Goal: Information Seeking & Learning: Learn about a topic

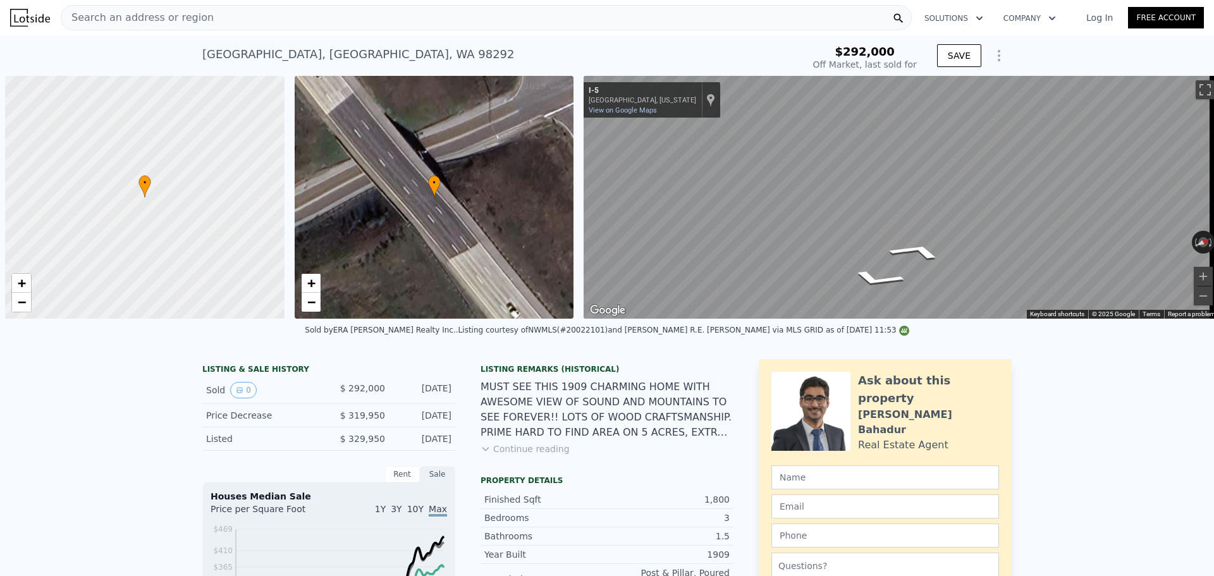
click at [242, 11] on div "Search an address or region" at bounding box center [486, 17] width 851 height 25
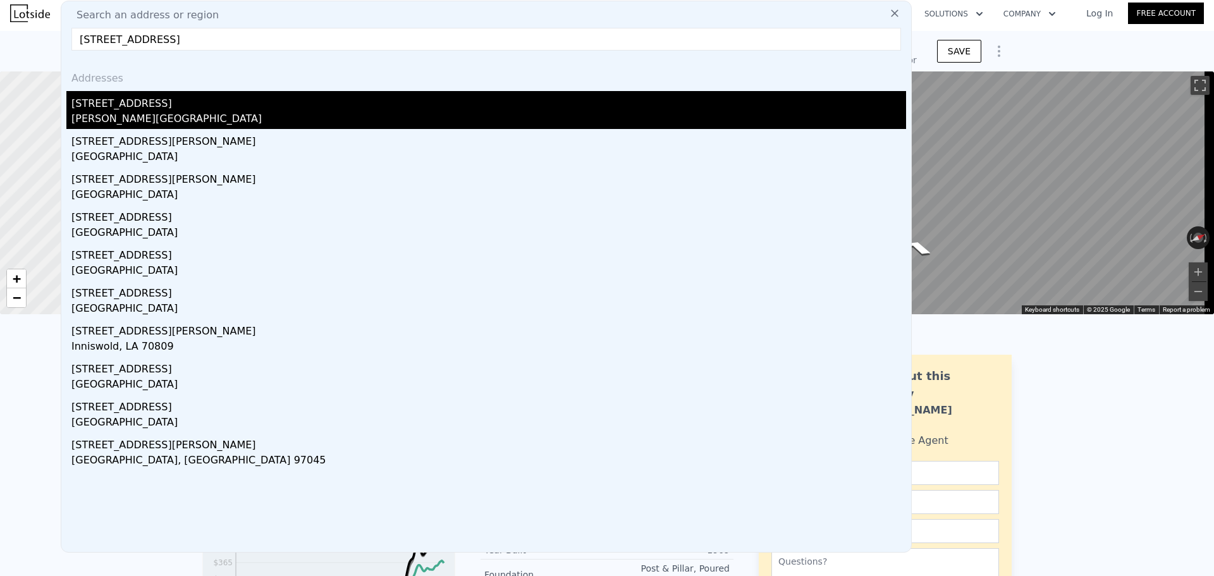
type input "[STREET_ADDRESS]"
click at [223, 105] on div "[STREET_ADDRESS]" at bounding box center [488, 101] width 835 height 20
type input "3"
type input "5"
type input "2.5"
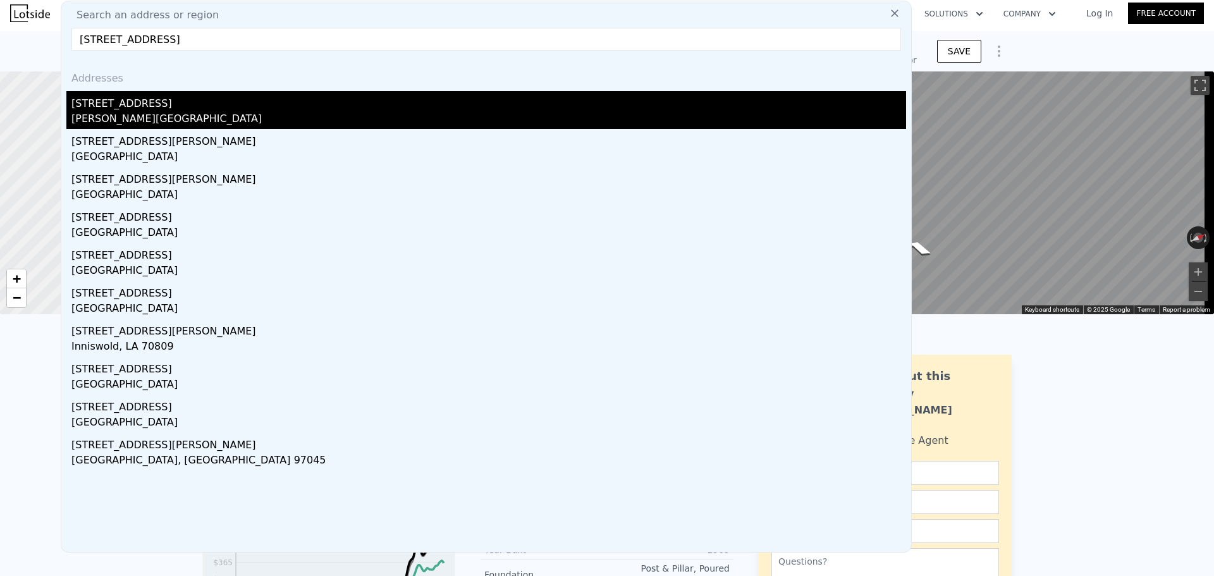
type input "3.75"
type input "2853"
type input "3835"
type input "7284"
type input "164657"
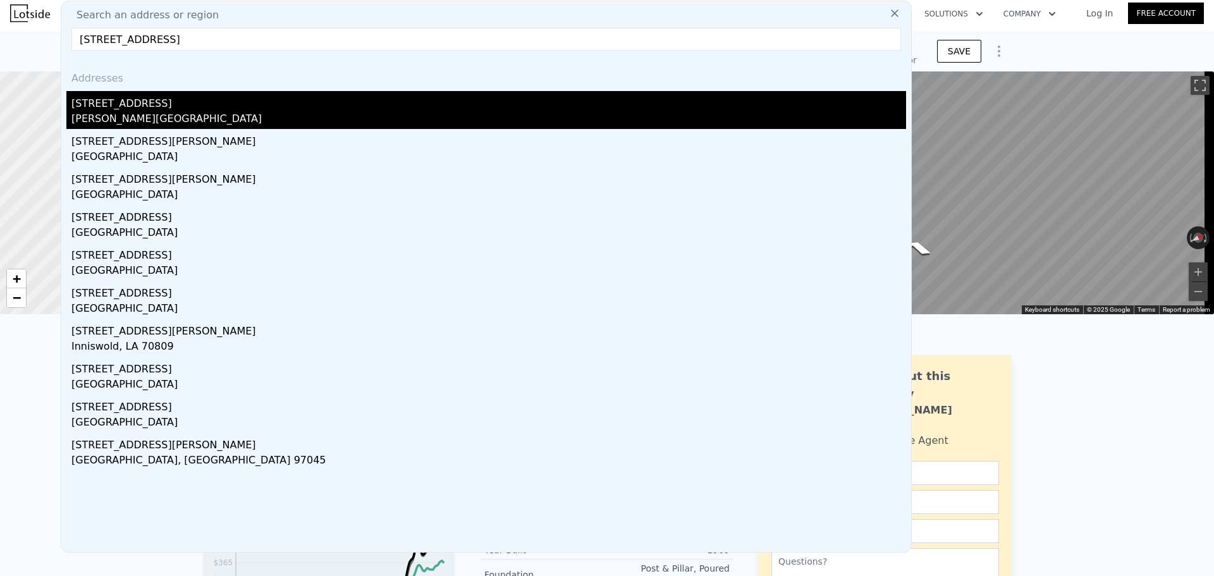
type input "$ 824,000"
type input "6"
type input "$ 137,808"
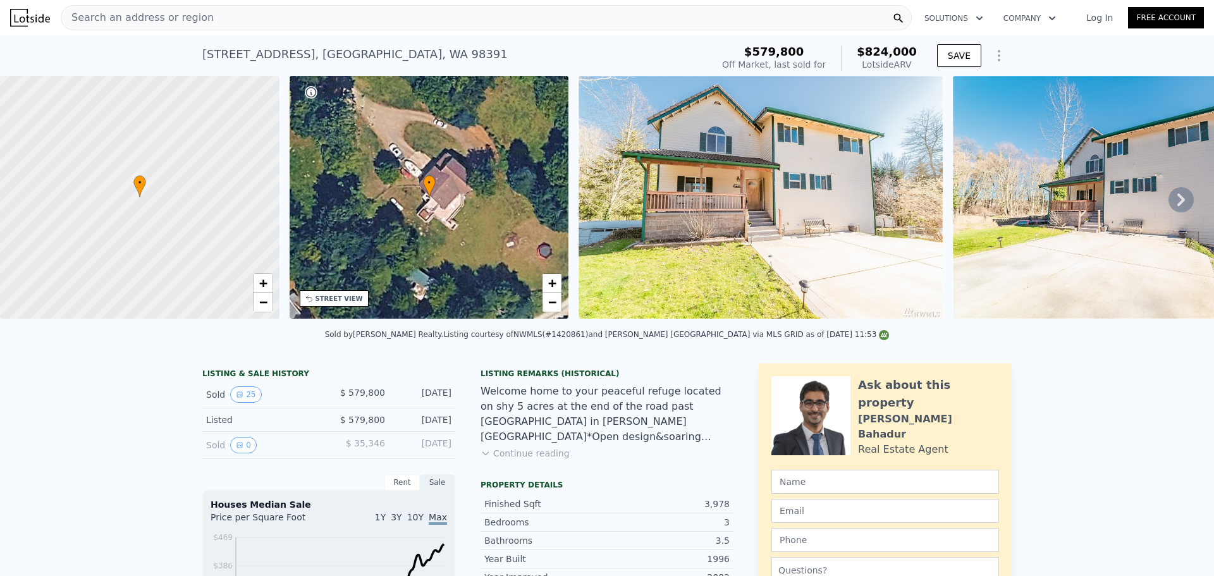
click at [617, 46] on div "[STREET_ADDRESS] Sold [DATE] for $579,800 (~ARV $824k )" at bounding box center [454, 57] width 505 height 35
click at [135, 39] on div "[STREET_ADDRESS] Sold [DATE] for $579,800 (~ARV $824k ) $579,800 Off Market, la…" at bounding box center [607, 55] width 1214 height 40
click at [168, 41] on div "[STREET_ADDRESS] Sold [DATE] for $579,800 (~ARV $824k ) $579,800 Off Market, la…" at bounding box center [607, 55] width 1214 height 40
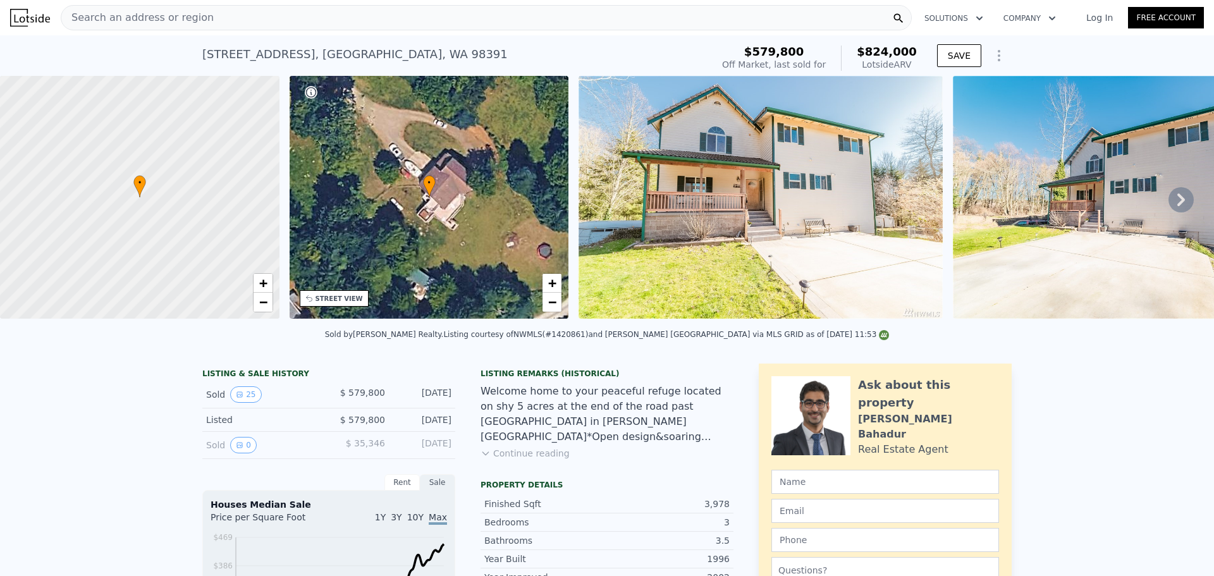
click at [561, 65] on div "[STREET_ADDRESS] Sold [DATE] for $579,800 (~ARV $824k )" at bounding box center [454, 57] width 505 height 35
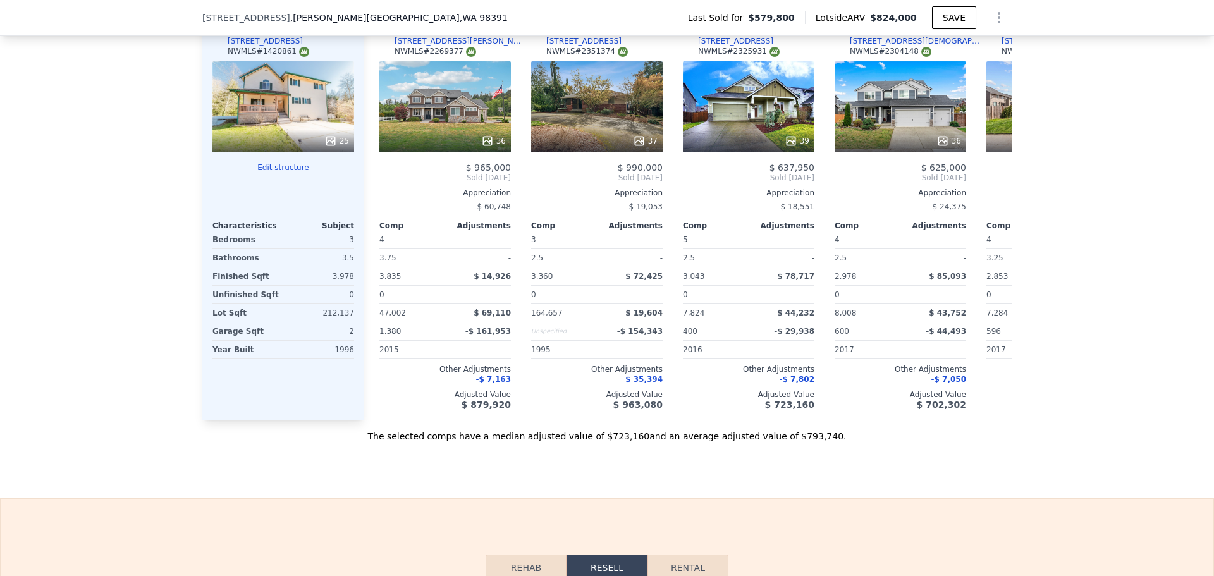
scroll to position [1345, 0]
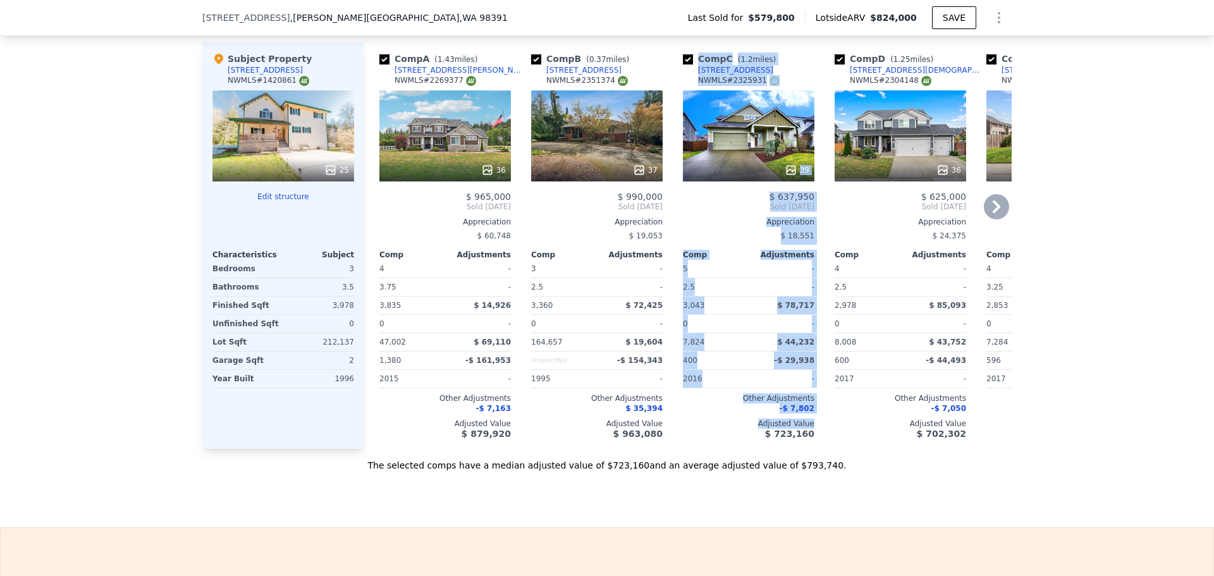
drag, startPoint x: 689, startPoint y: 457, endPoint x: 664, endPoint y: 459, distance: 24.8
click at [664, 449] on div "Comp A ( 1.43 miles) [STREET_ADDRESS][PERSON_NAME][GEOGRAPHIC_DATA][PERSON_NAME…" at bounding box center [688, 245] width 648 height 407
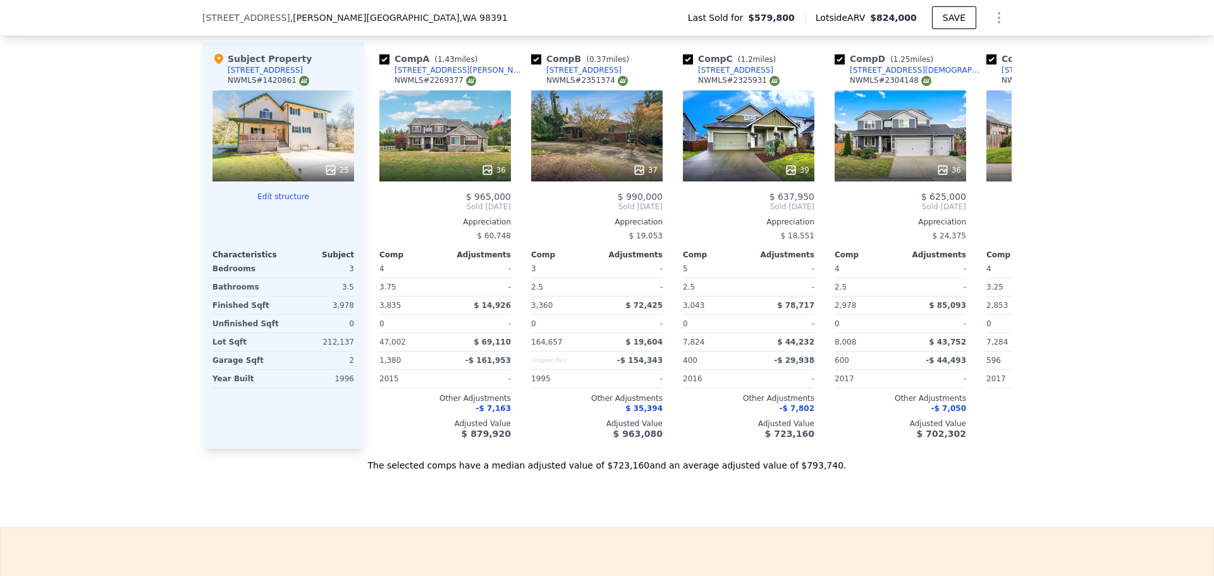
click at [1092, 299] on div "We found 5 sales that match your search Listings provided by NWMLS Filters Map …" at bounding box center [607, 108] width 1214 height 725
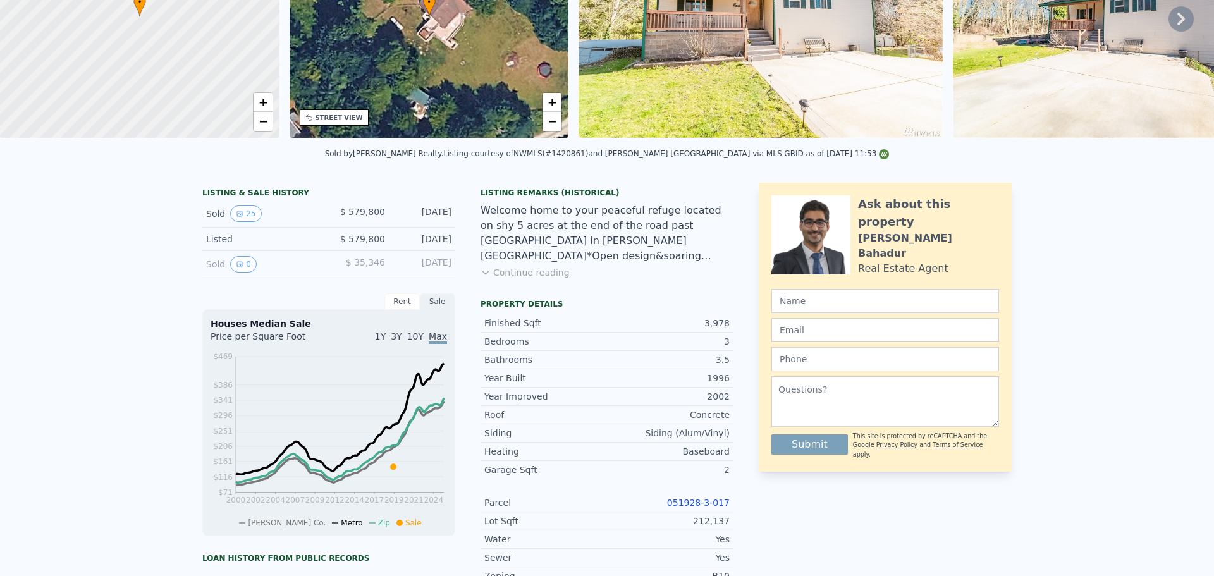
scroll to position [0, 0]
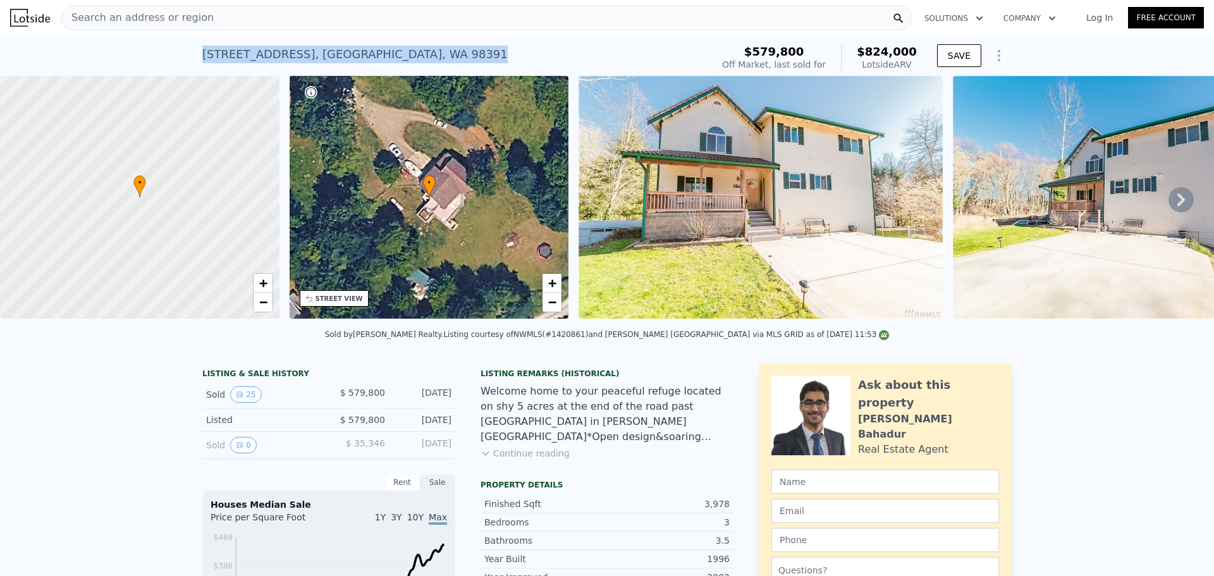
drag, startPoint x: 479, startPoint y: 58, endPoint x: 179, endPoint y: 65, distance: 300.5
click at [179, 65] on div "[STREET_ADDRESS] Sold [DATE] for $579,800 (~ARV $824k ) $579,800 Off Market, la…" at bounding box center [607, 55] width 1214 height 40
copy div "[STREET_ADDRESS]"
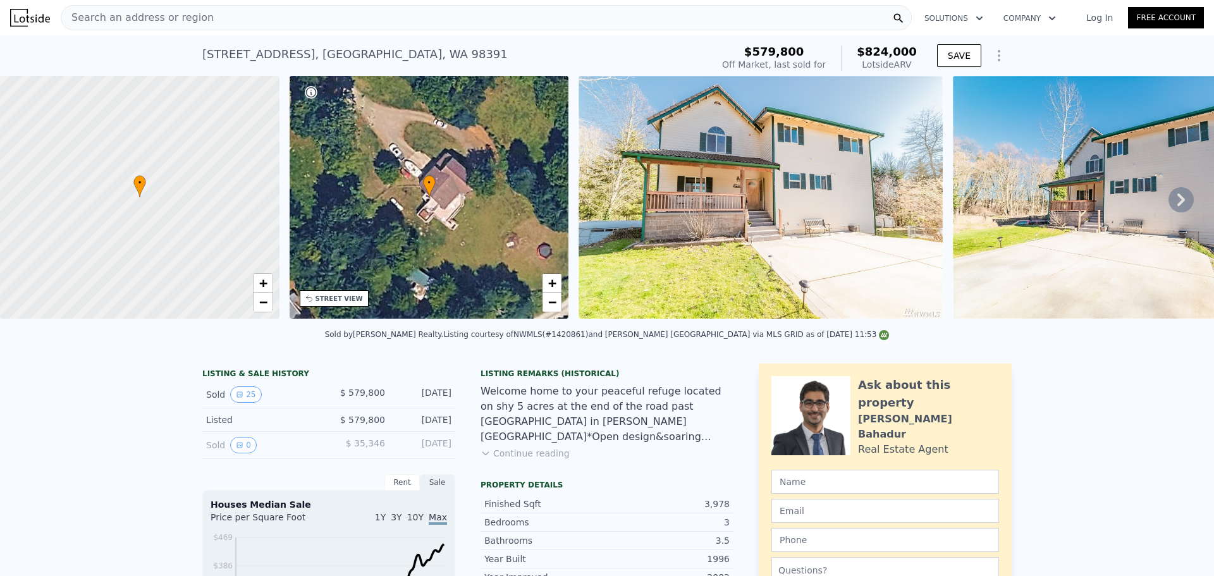
drag, startPoint x: 607, startPoint y: 51, endPoint x: 305, endPoint y: 39, distance: 302.5
click at [305, 39] on div "[STREET_ADDRESS] Sold [DATE] for $579,800 (~ARV $824k ) $579,800 Off Market, la…" at bounding box center [607, 55] width 810 height 40
click at [180, 50] on div "[STREET_ADDRESS] Sold [DATE] for $579,800 (~ARV $824k ) $579,800 Off Market, la…" at bounding box center [607, 55] width 1214 height 40
click at [301, 352] on div "Sold by [PERSON_NAME] Realty . Listing courtesy of NWMLS (#1420861) and [PERSON…" at bounding box center [607, 338] width 1214 height 30
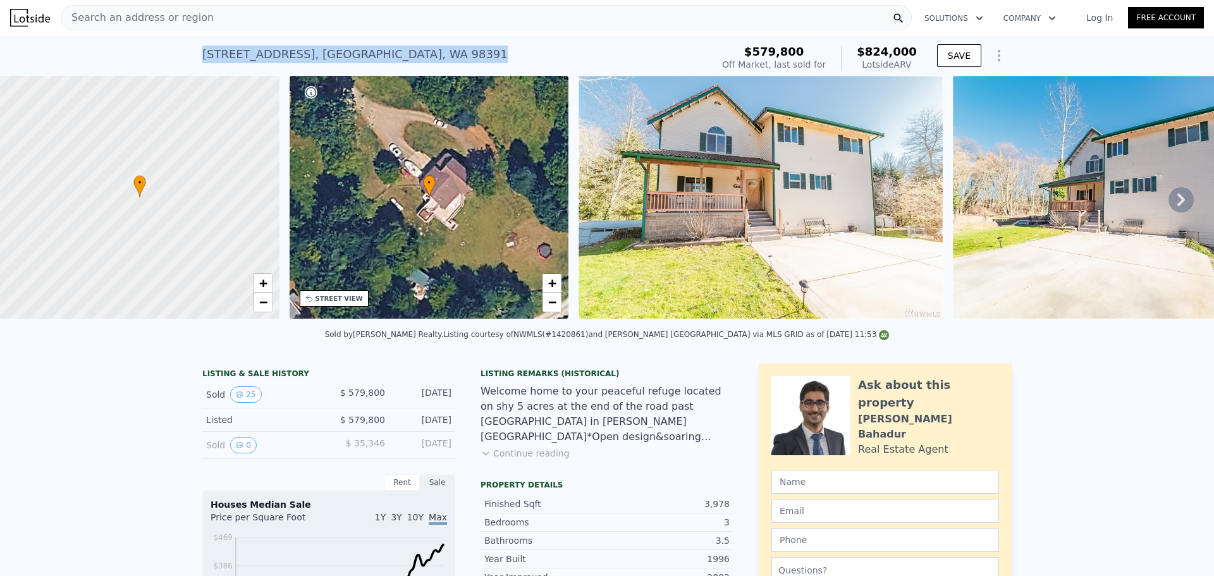
drag, startPoint x: 512, startPoint y: 65, endPoint x: 116, endPoint y: 58, distance: 396.0
click at [116, 58] on div "[STREET_ADDRESS] Sold [DATE] for $579,800 (~ARV $824k ) $579,800 Off Market, la…" at bounding box center [607, 55] width 1214 height 40
click at [116, 52] on div "[STREET_ADDRESS] Sold [DATE] for $579,800 (~ARV $824k ) $579,800 Off Market, la…" at bounding box center [607, 55] width 1214 height 40
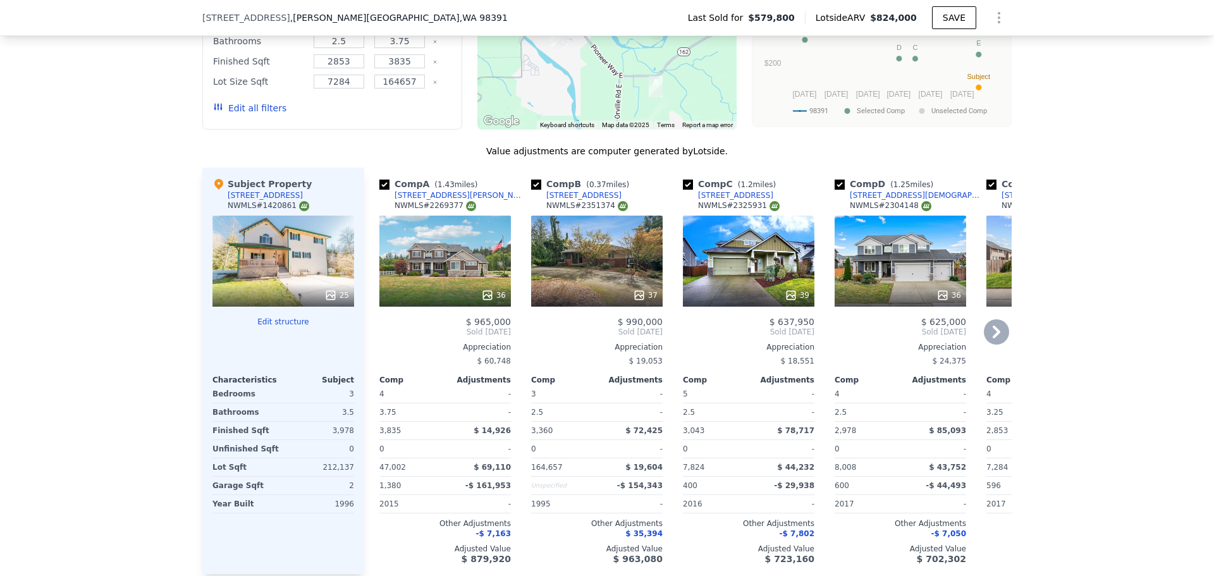
scroll to position [1265, 0]
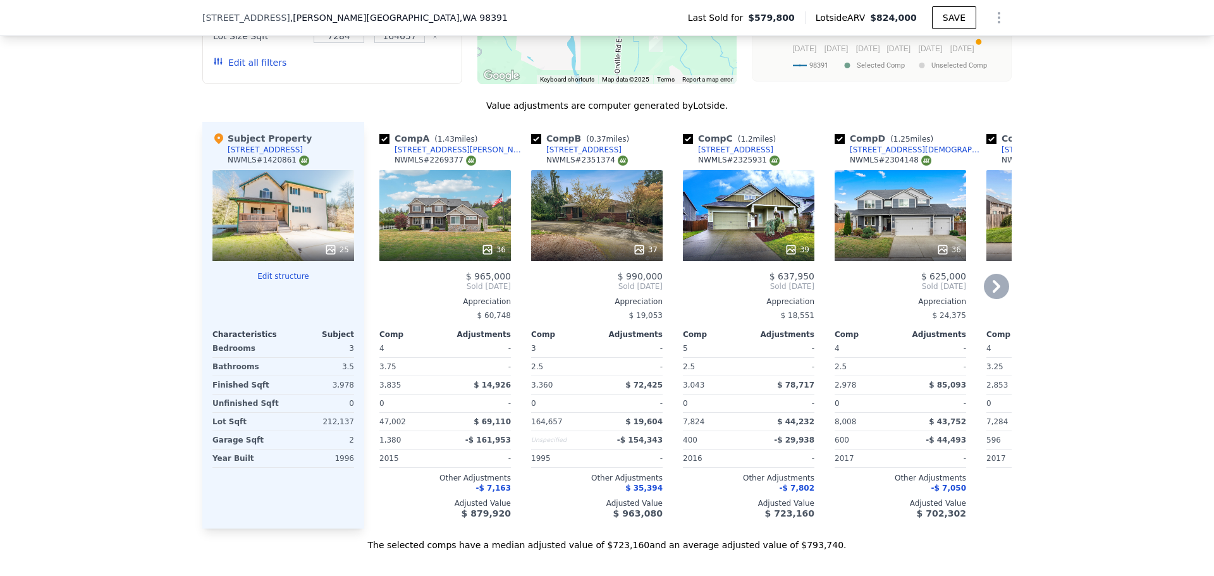
click at [993, 293] on icon at bounding box center [997, 286] width 8 height 13
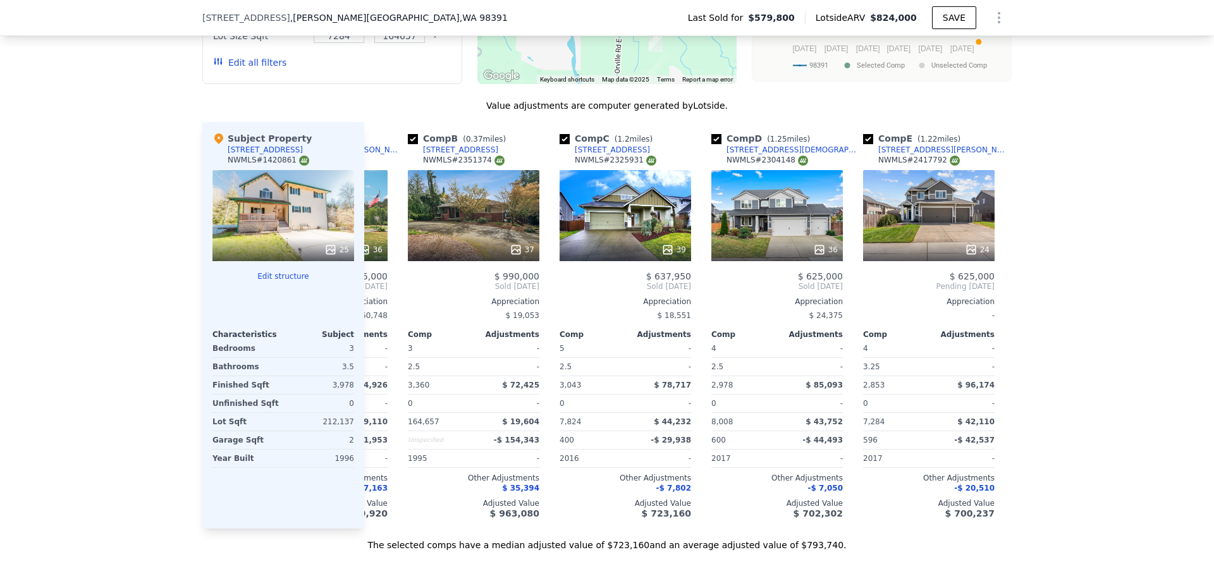
scroll to position [0, 142]
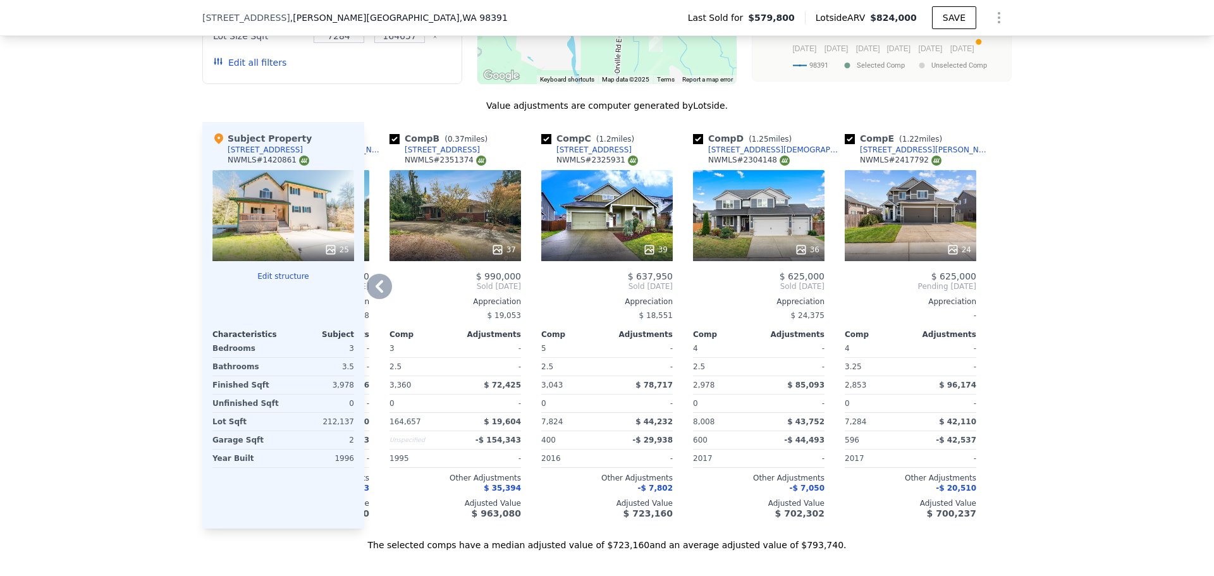
click at [371, 297] on icon at bounding box center [379, 286] width 25 height 25
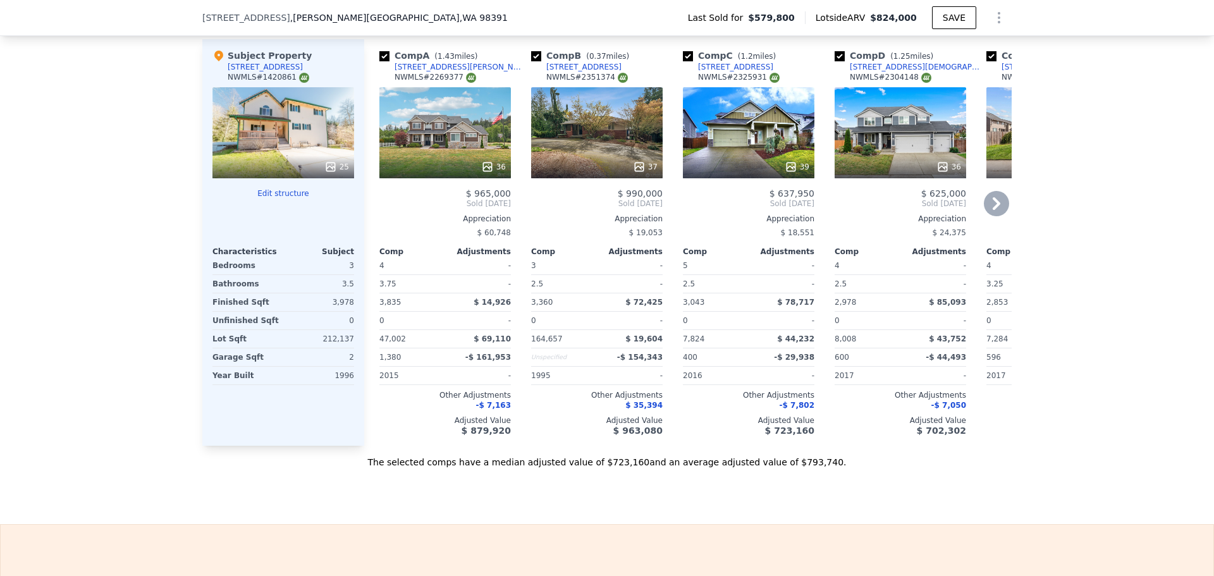
scroll to position [1349, 0]
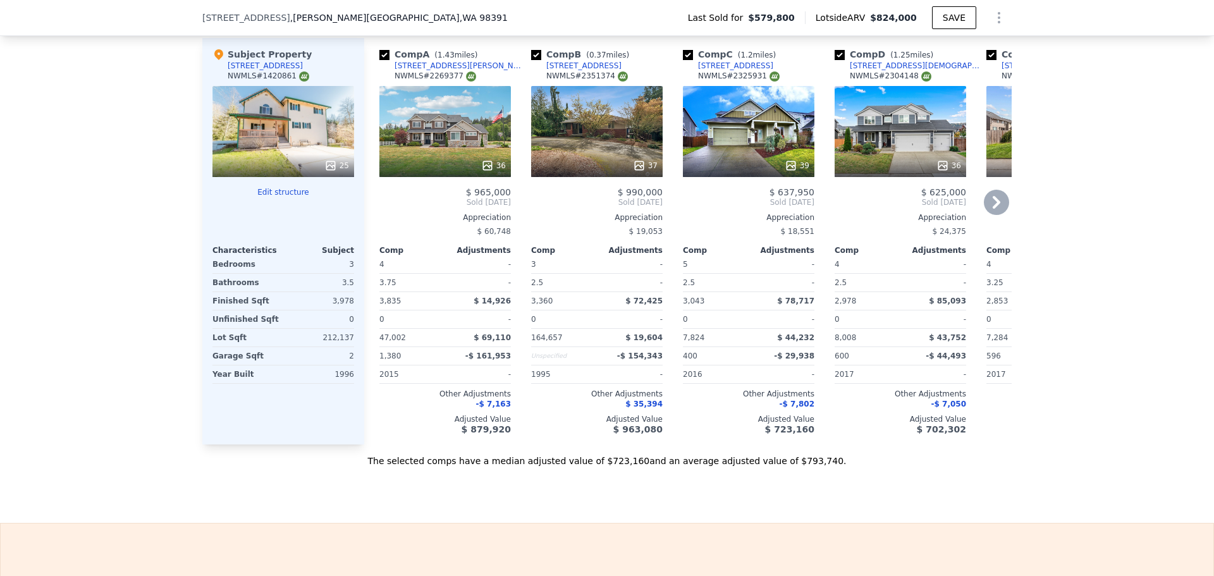
click at [991, 215] on icon at bounding box center [996, 202] width 25 height 25
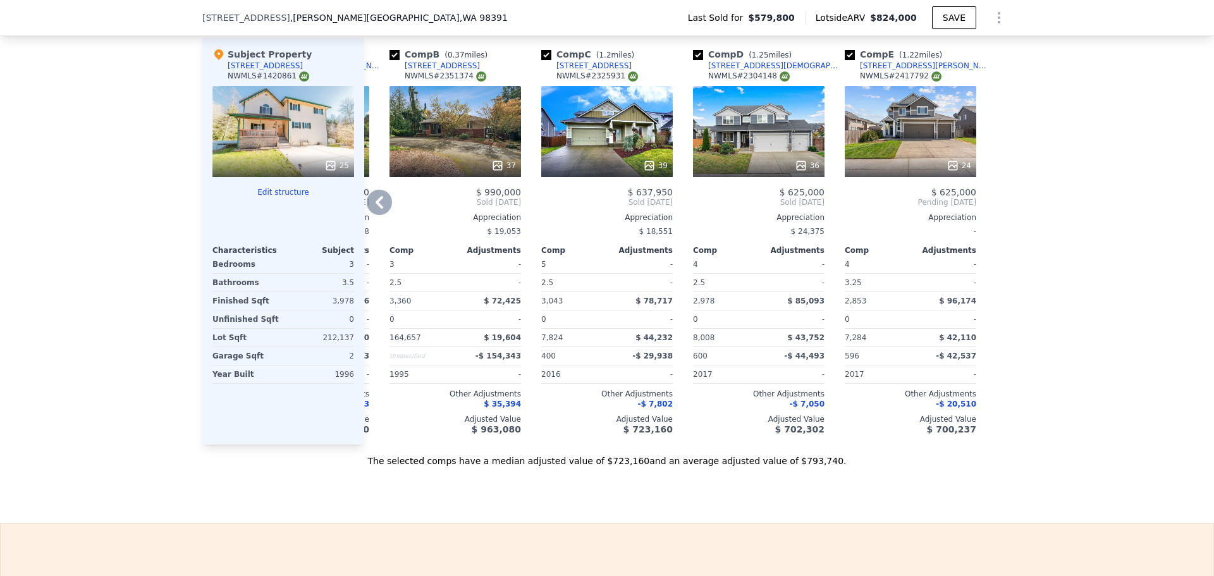
click at [376, 209] on icon at bounding box center [380, 202] width 8 height 13
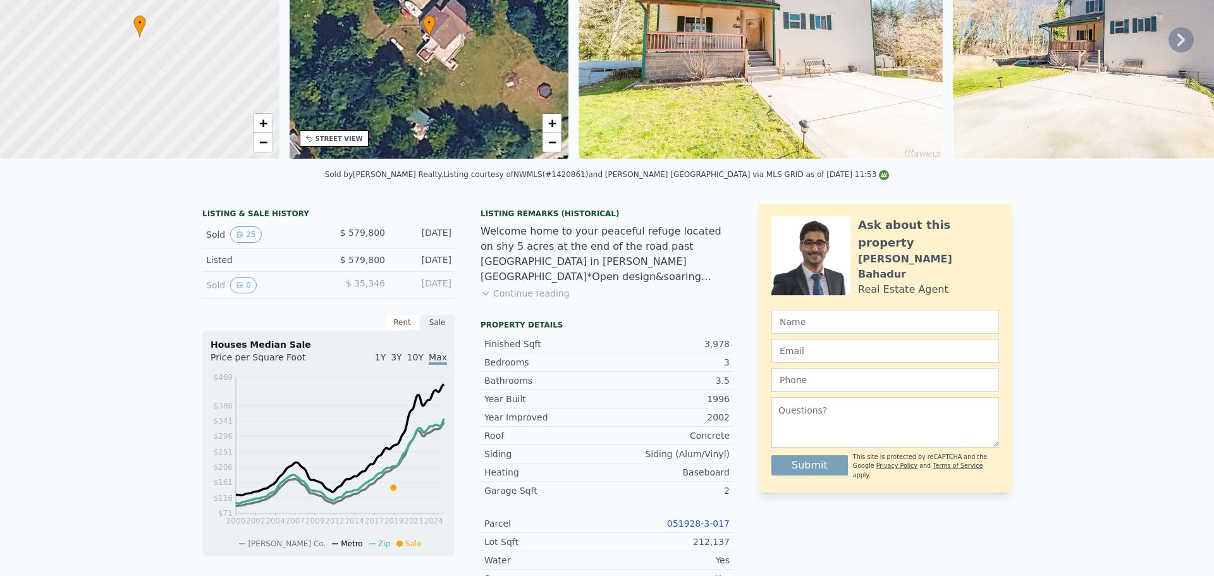
scroll to position [4, 0]
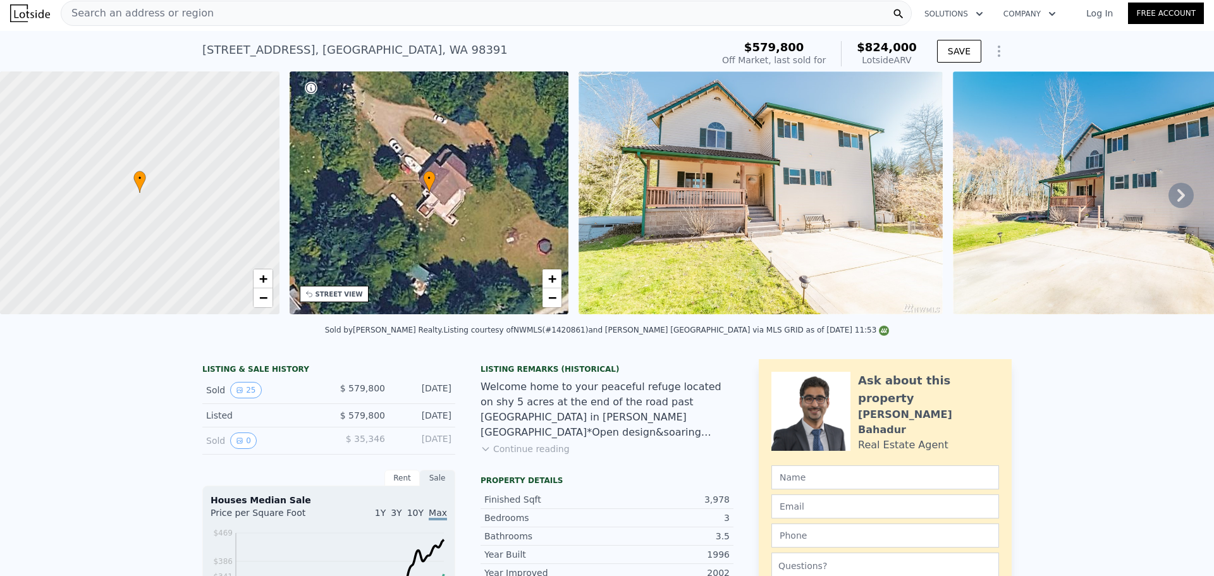
click at [267, 7] on div "Search an address or region" at bounding box center [486, 13] width 851 height 25
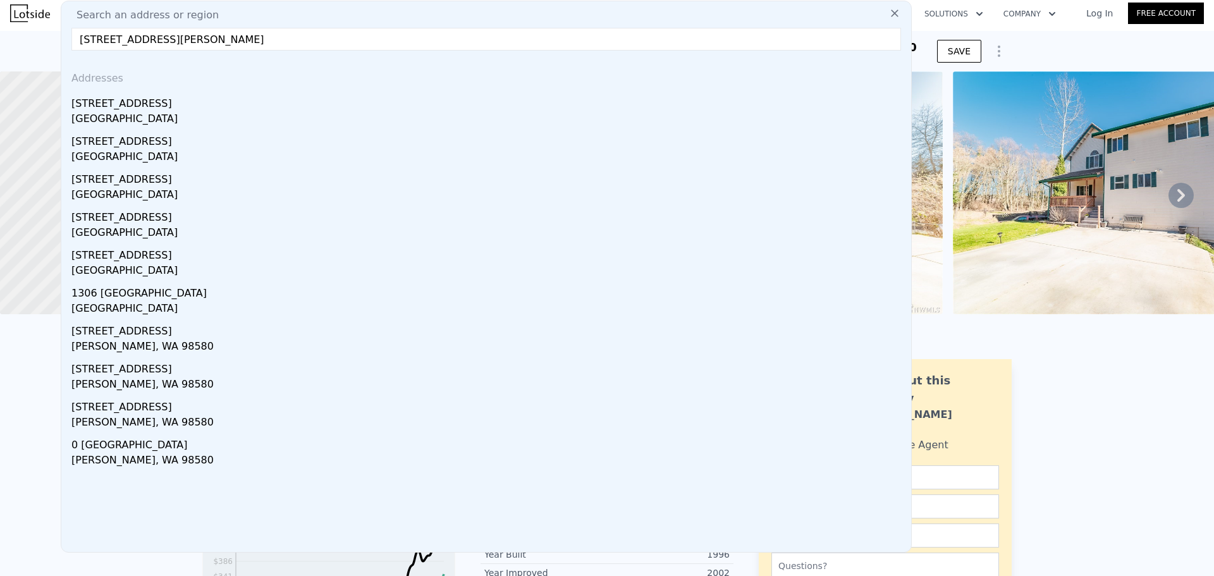
type input "[STREET_ADDRESS][PERSON_NAME]"
click at [267, 41] on input "[STREET_ADDRESS][PERSON_NAME]" at bounding box center [486, 39] width 830 height 23
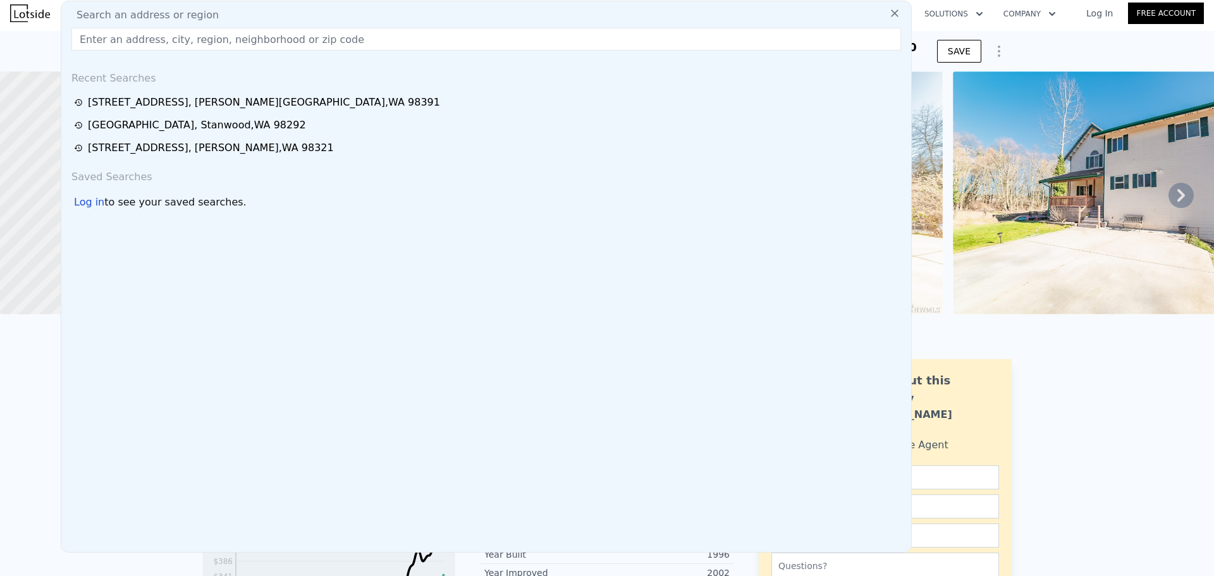
paste input "[STREET_ADDRESS]"
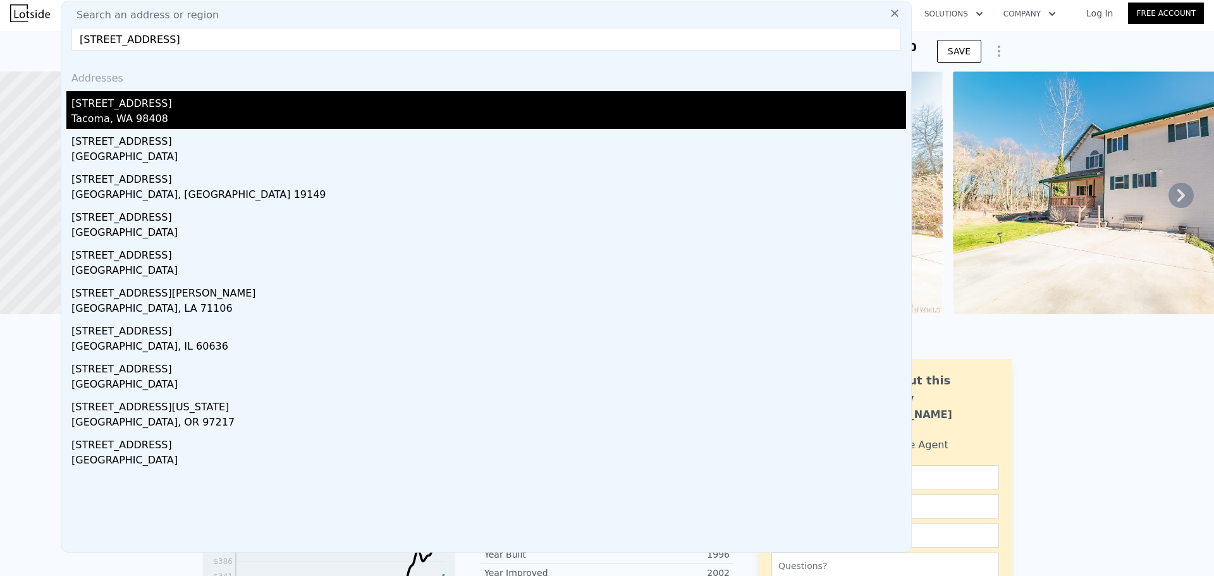
type input "[STREET_ADDRESS]"
click at [255, 107] on div "[STREET_ADDRESS]" at bounding box center [488, 101] width 835 height 20
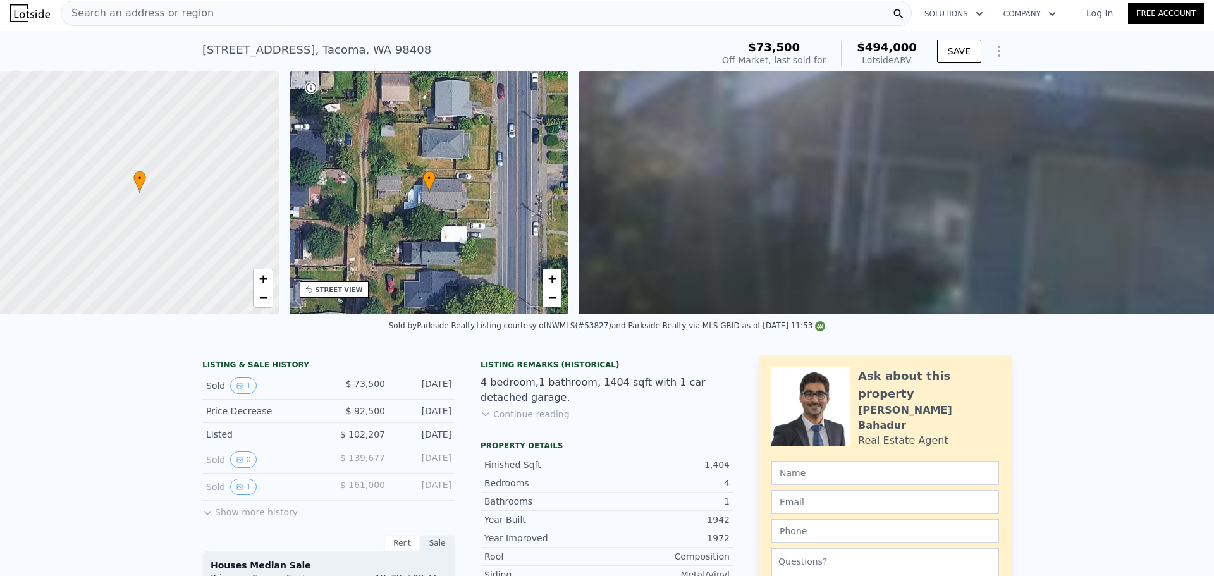
click at [166, 12] on span "Search an address or region" at bounding box center [137, 13] width 152 height 15
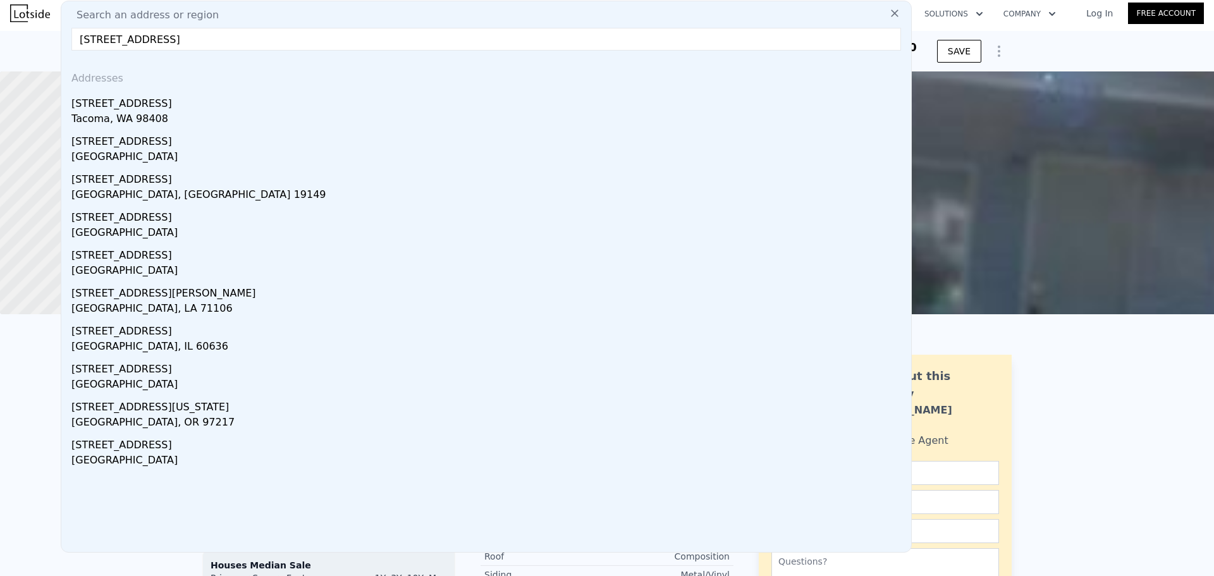
type input "[STREET_ADDRESS]"
click at [899, 9] on div "Search an address or region [GEOGRAPHIC_DATA] Addresses [STREET_ADDRESS][GEOGRA…" at bounding box center [486, 277] width 851 height 552
click at [889, 15] on icon at bounding box center [895, 13] width 13 height 13
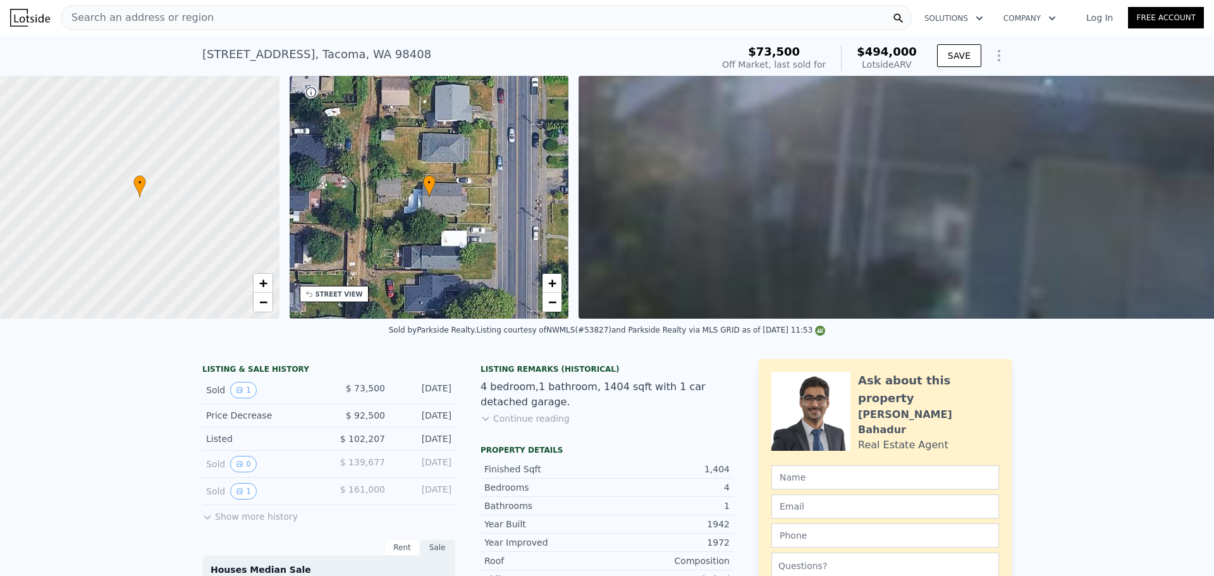
click at [212, 24] on div "Search an address or region" at bounding box center [486, 17] width 851 height 25
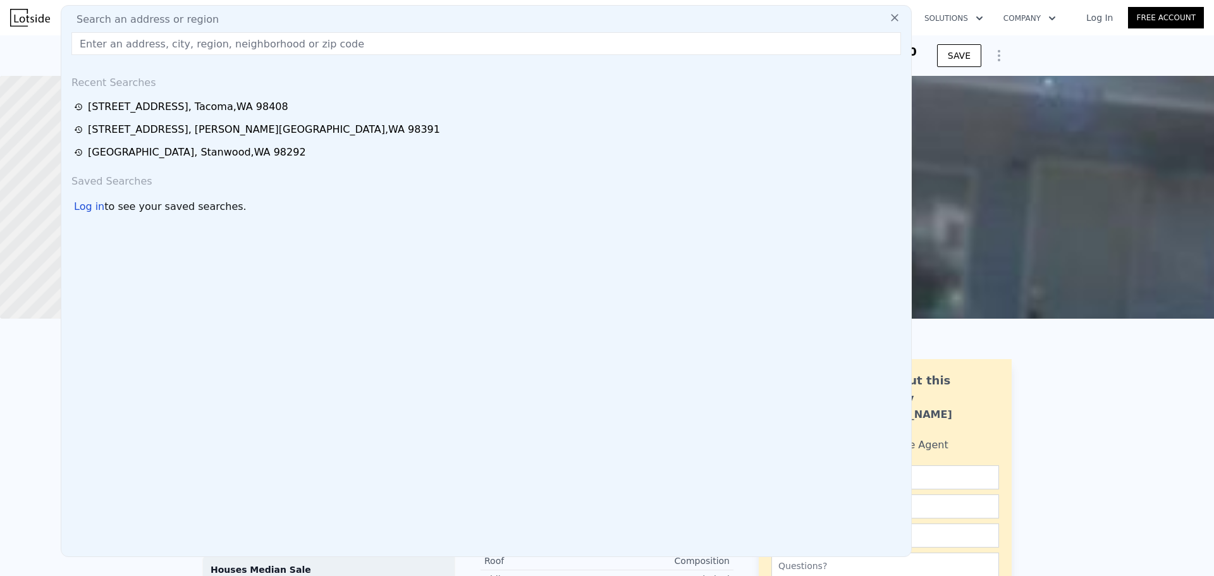
click at [305, 43] on input "text" at bounding box center [486, 43] width 830 height 23
paste input "[STREET_ADDRESS][PERSON_NAME]"
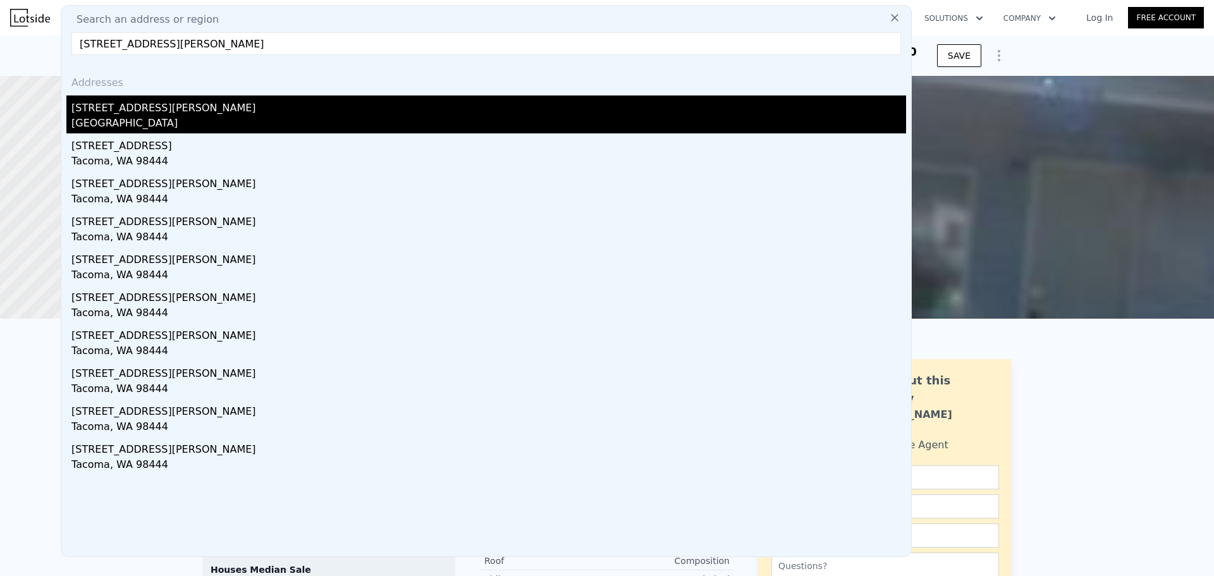
type input "[STREET_ADDRESS][PERSON_NAME]"
click at [187, 115] on div "[STREET_ADDRESS][PERSON_NAME]" at bounding box center [488, 105] width 835 height 20
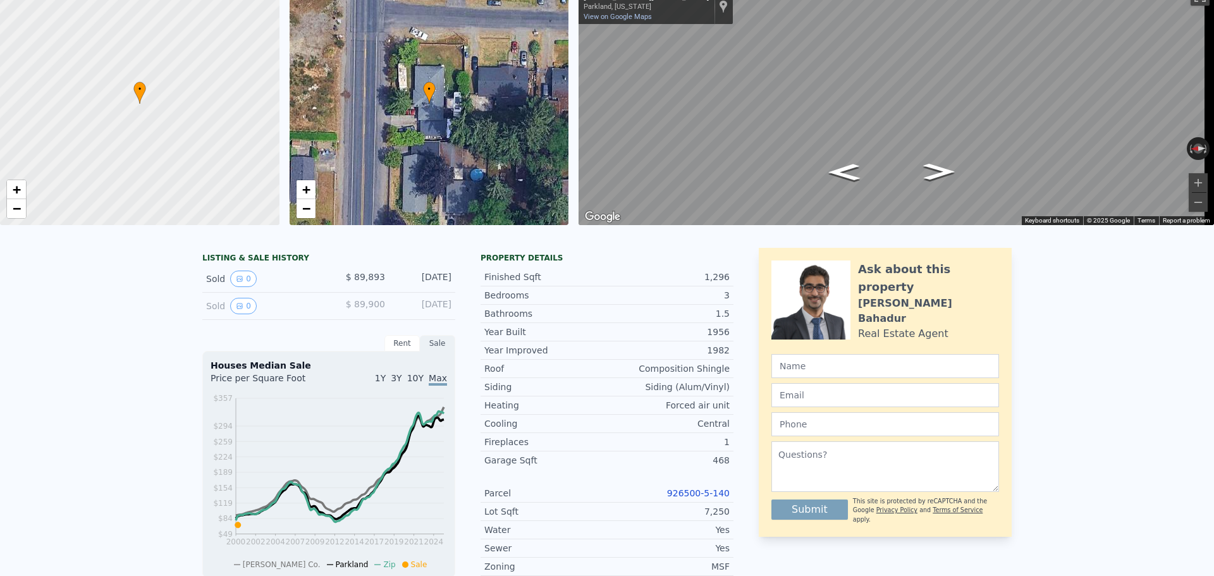
scroll to position [4, 0]
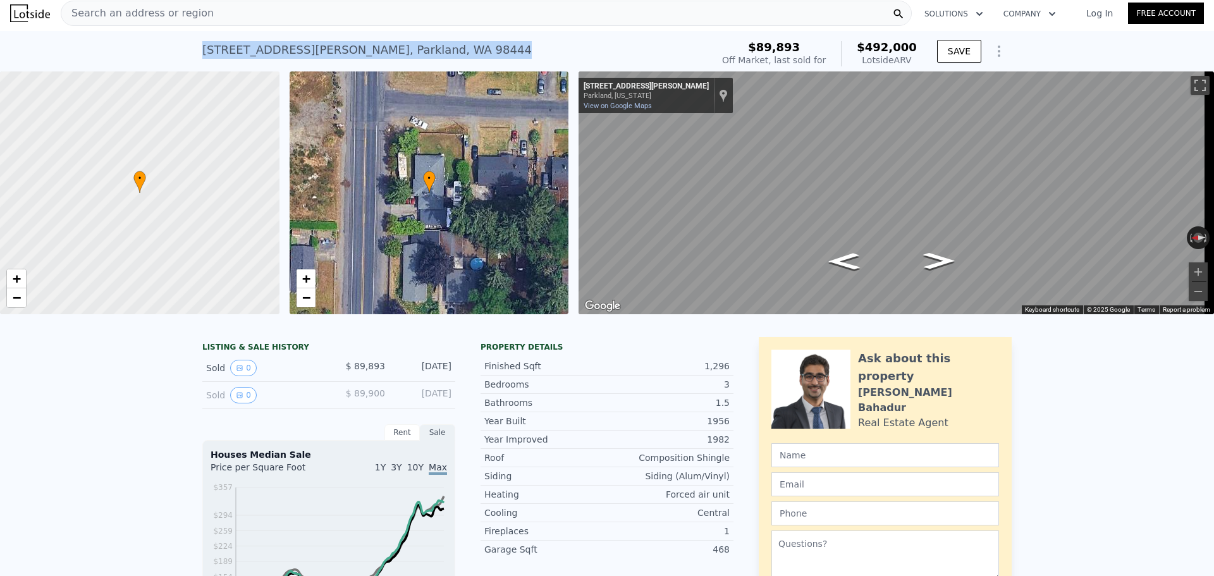
drag, startPoint x: 472, startPoint y: 53, endPoint x: 182, endPoint y: 58, distance: 290.3
click at [182, 58] on div "[STREET_ADDRESS][PERSON_NAME] Sold [DATE] for $89,893 (~ARV $492k ) $89,893 Off…" at bounding box center [607, 51] width 1214 height 40
copy div "[STREET_ADDRESS][PERSON_NAME]"
click at [251, 12] on div "Search an address or region" at bounding box center [486, 13] width 851 height 25
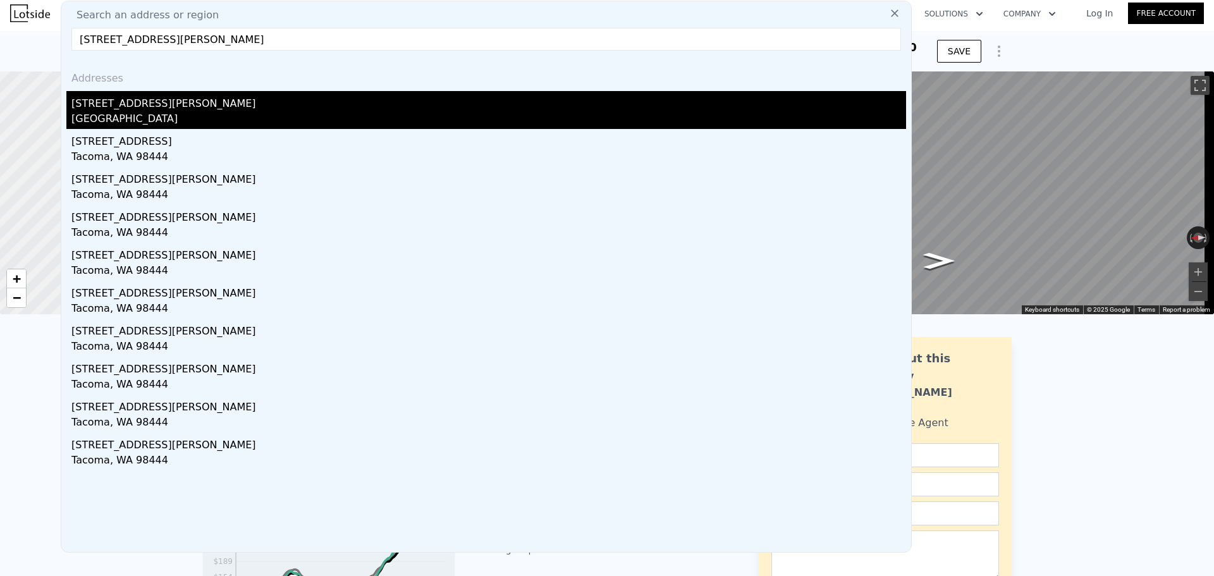
type input "[STREET_ADDRESS][PERSON_NAME]"
click at [228, 107] on div "[STREET_ADDRESS][PERSON_NAME]" at bounding box center [488, 101] width 835 height 20
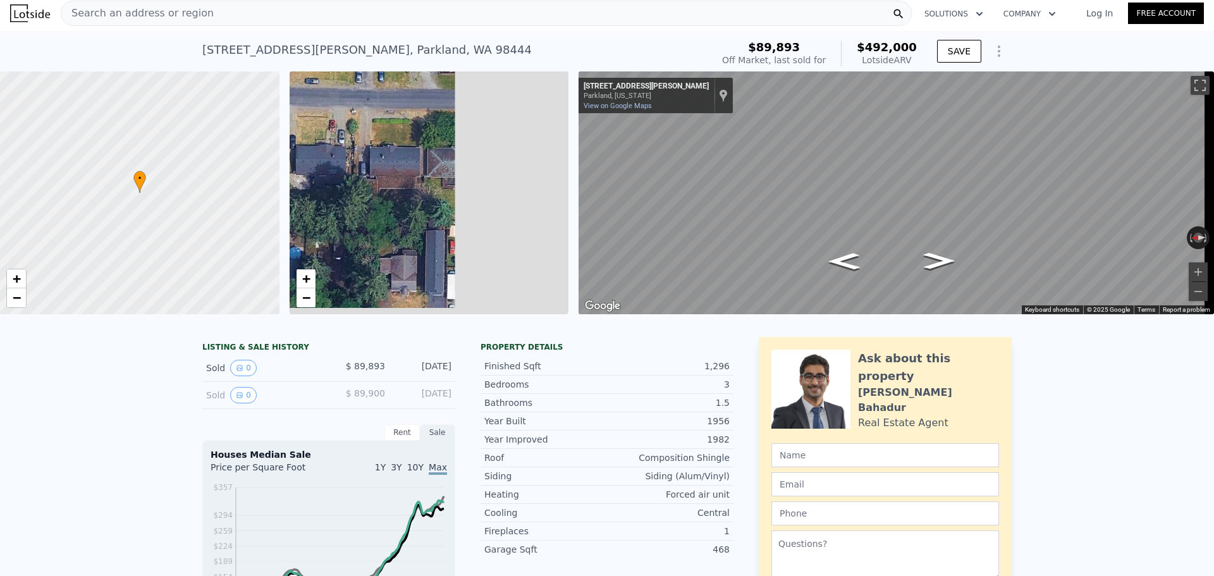
drag, startPoint x: 504, startPoint y: 71, endPoint x: 317, endPoint y: 49, distance: 188.5
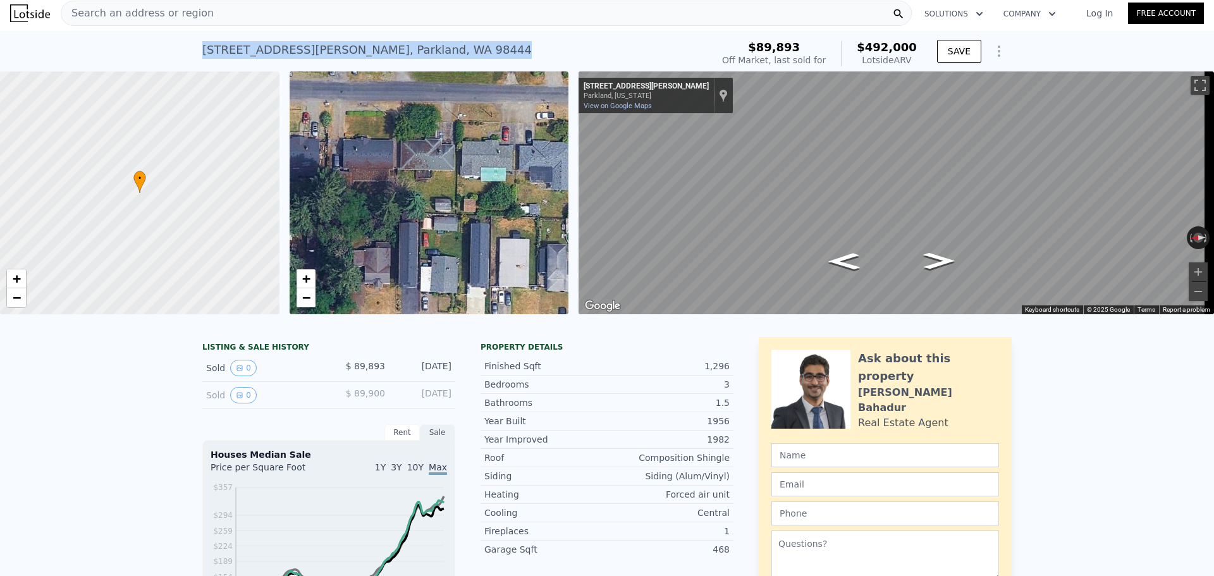
drag, startPoint x: 426, startPoint y: 54, endPoint x: 175, endPoint y: 59, distance: 250.5
click at [175, 59] on div "[STREET_ADDRESS][PERSON_NAME] Sold [DATE] for $89,893 (~ARV $492k ) $89,893 Off…" at bounding box center [607, 51] width 1214 height 40
copy div "[STREET_ADDRESS][PERSON_NAME]"
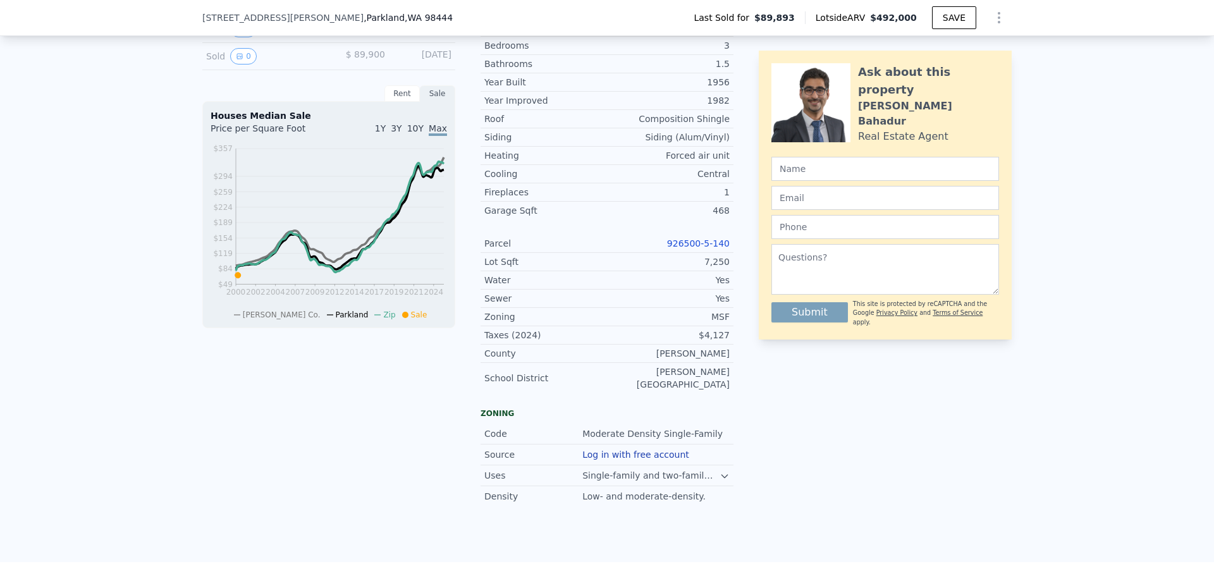
scroll to position [337, 0]
